Goal: Communication & Community: Answer question/provide support

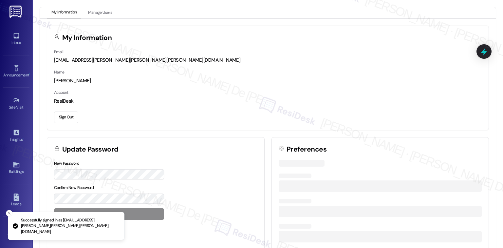
scroll to position [1749, 0]
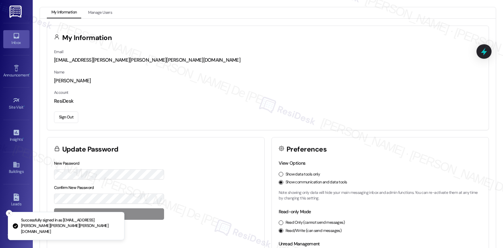
click at [10, 37] on link "Inbox" at bounding box center [16, 39] width 26 height 18
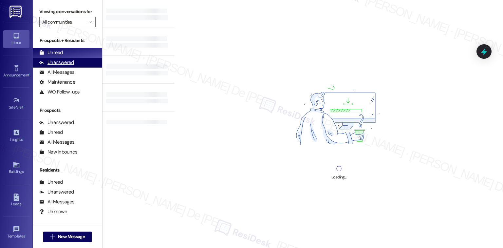
click at [67, 59] on div "Unanswered" at bounding box center [56, 62] width 35 height 7
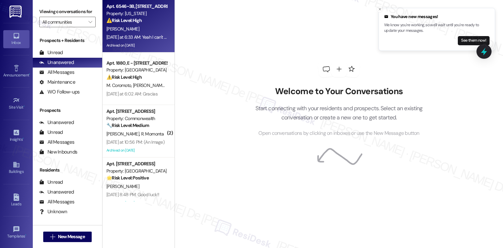
click at [123, 37] on div "[DATE] at 6:33 AM: Yeah I can't remember. Is there any other units available ev…" at bounding box center [209, 37] width 206 height 6
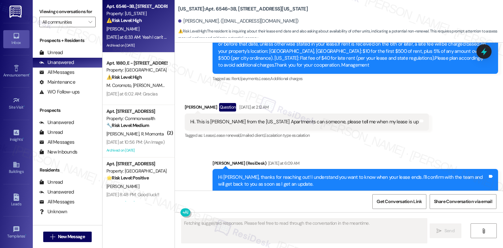
scroll to position [6193, 0]
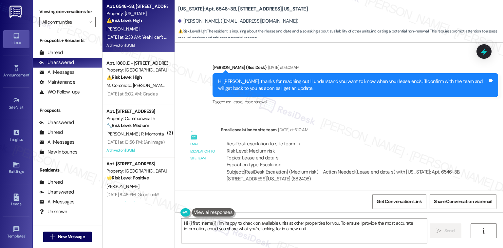
type textarea "Hi {{first_name}}! I'm happy to check on available units at other properties fo…"
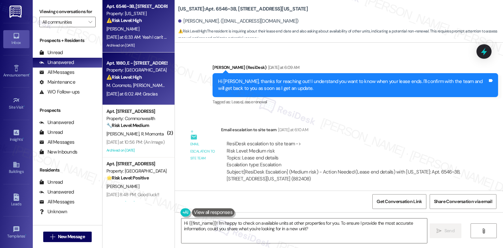
click at [132, 94] on div "[DATE] at 6:02 AM: Gracias [DATE] at 6:02 AM: Gracias" at bounding box center [131, 94] width 51 height 6
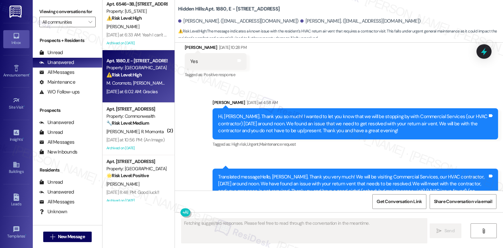
scroll to position [7957, 0]
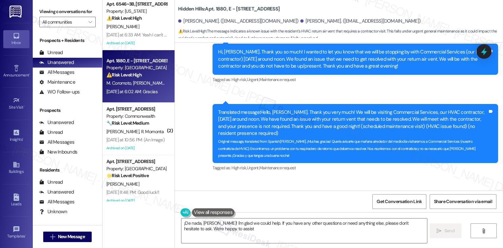
type textarea "¡De nada, [PERSON_NAME]! I'm glad we could help. If you have any other question…"
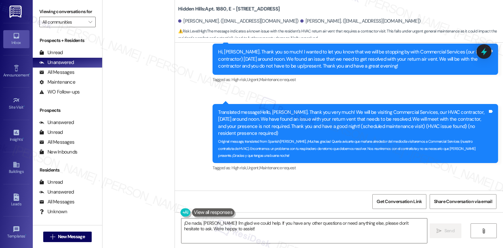
scroll to position [637, 0]
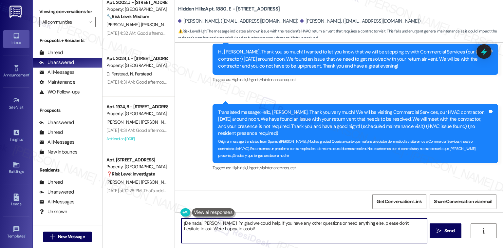
type textarea "t!"
drag, startPoint x: 229, startPoint y: 231, endPoint x: 174, endPoint y: 222, distance: 55.8
click at [175, 222] on div "¡De nada, [PERSON_NAME]! I'm glad we could help. If you have any other question…" at bounding box center [339, 236] width 328 height 49
type textarea "You are always welcome."
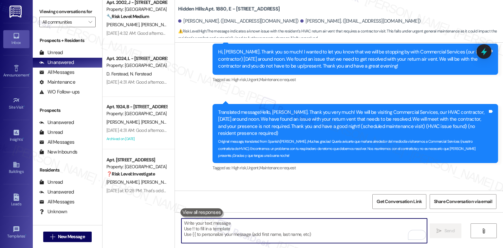
scroll to position [7957, 0]
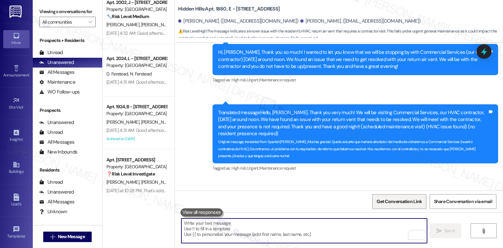
click at [393, 199] on span "Get Conversation Link" at bounding box center [399, 201] width 45 height 7
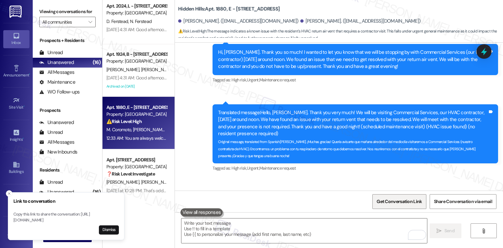
click at [409, 201] on span "Get Conversation Link" at bounding box center [399, 201] width 45 height 7
click at [9, 191] on icon "Close toast" at bounding box center [9, 193] width 4 height 4
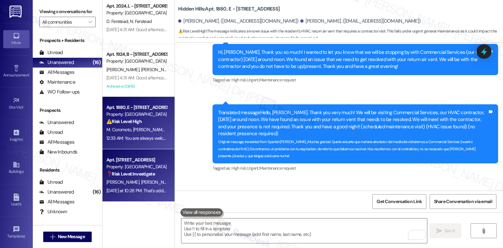
click at [139, 176] on strong "❓ Risk Level: Investigate" at bounding box center [130, 174] width 48 height 6
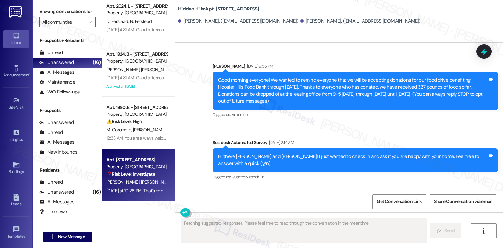
scroll to position [3826, 0]
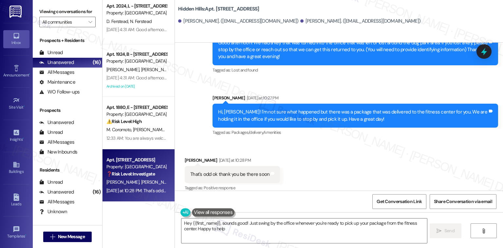
type textarea "Hey {{first_name}}, sounds good! Just swing by the office whenever you're ready…"
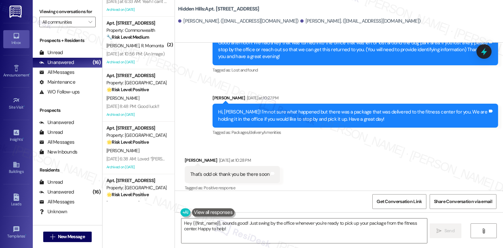
scroll to position [0, 0]
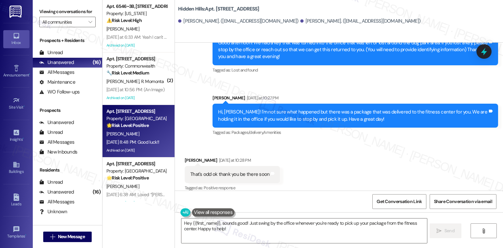
click at [142, 128] on strong "🌟 Risk Level: Positive" at bounding box center [127, 125] width 42 height 6
type textarea "Fetching suggested responses. Please feel free to read through the conversation…"
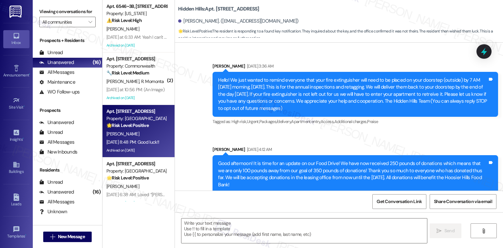
type textarea "Fetching suggested responses. Please feel free to read through the conversation…"
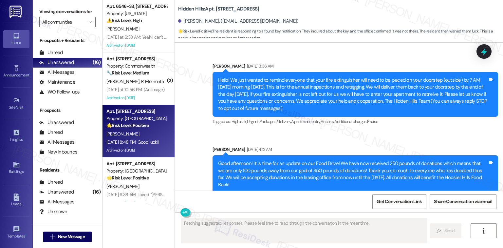
scroll to position [11674, 0]
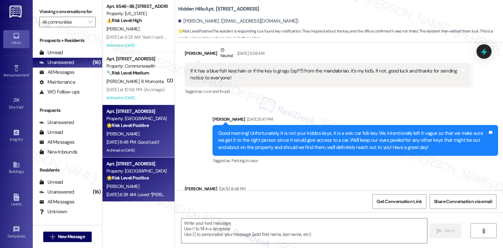
click at [138, 176] on strong "🌟 Risk Level: Positive" at bounding box center [127, 178] width 42 height 6
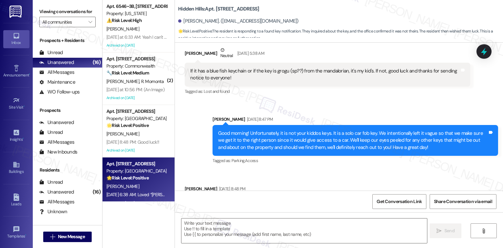
type textarea "Fetching suggested responses. Please feel free to read through the conversation…"
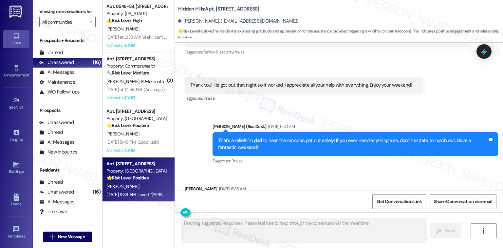
scroll to position [9206, 0]
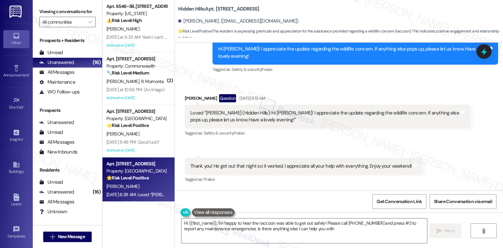
type textarea "Hi {{first_name}}, I'm happy to hear the raccoon was able to get out safely! Pl…"
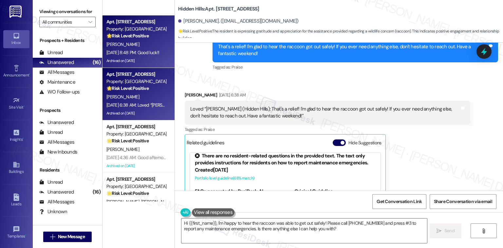
scroll to position [175, 0]
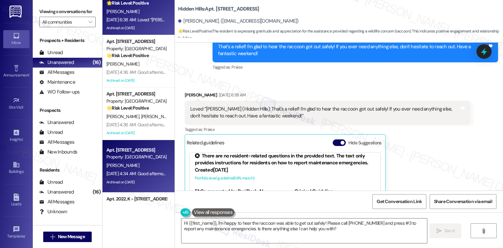
click at [148, 161] on div "Apt. [STREET_ADDRESS] Property: [GEOGRAPHIC_DATA][PERSON_NAME] [DATE] 4:34 AM: …" at bounding box center [139, 166] width 72 height 52
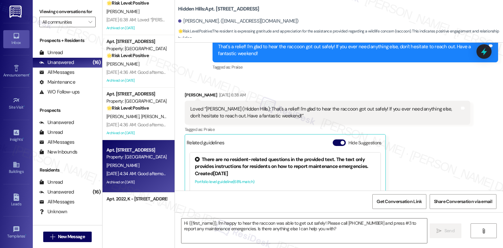
type textarea "Fetching suggested responses. Please feel free to read through the conversation…"
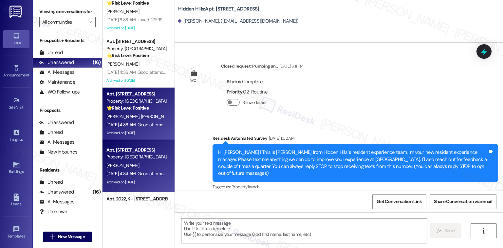
scroll to position [11947, 0]
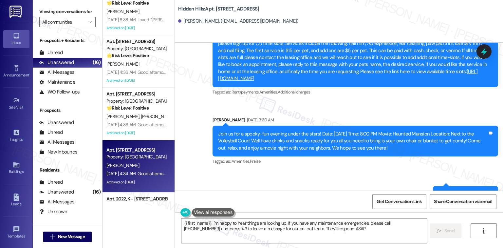
type textarea "{{first_name}}, I'm happy to hear things are looking up. If you have any mainte…"
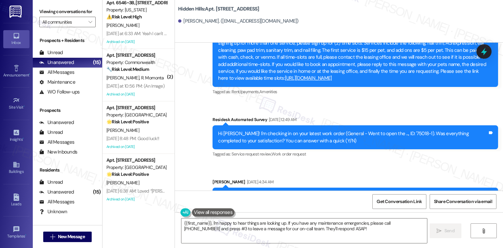
scroll to position [0, 0]
